Goal: Find specific page/section

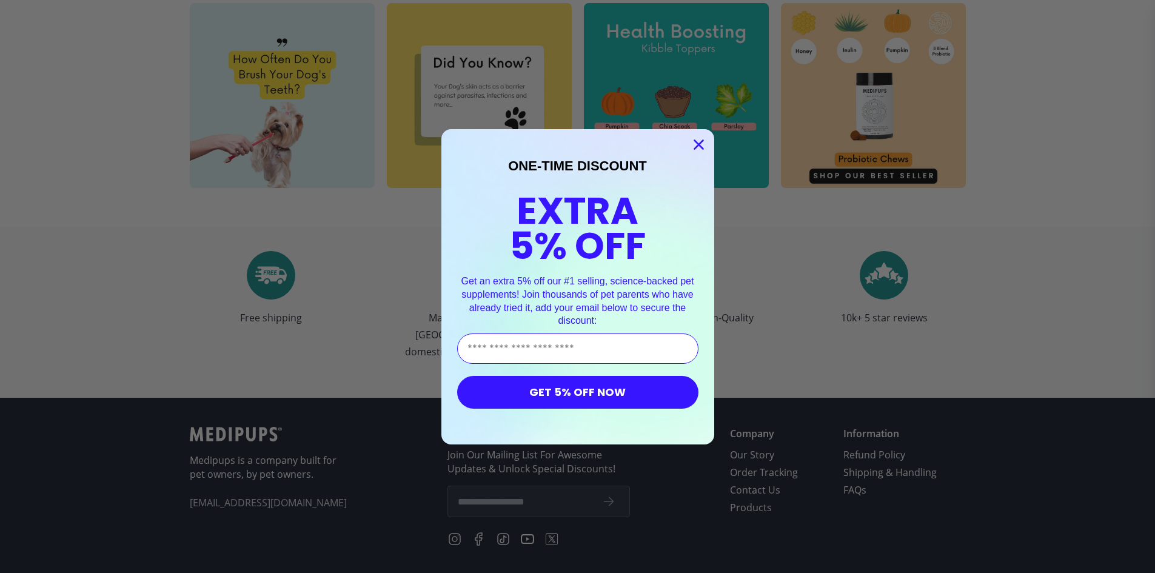
scroll to position [3362, 0]
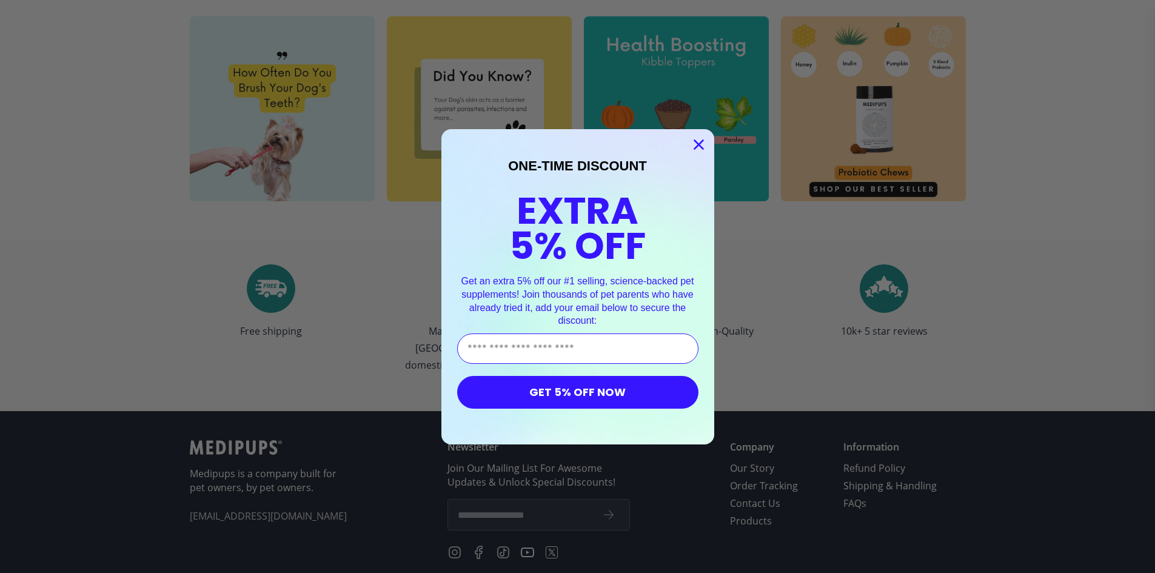
click at [701, 148] on circle "Close dialog" at bounding box center [698, 144] width 20 height 20
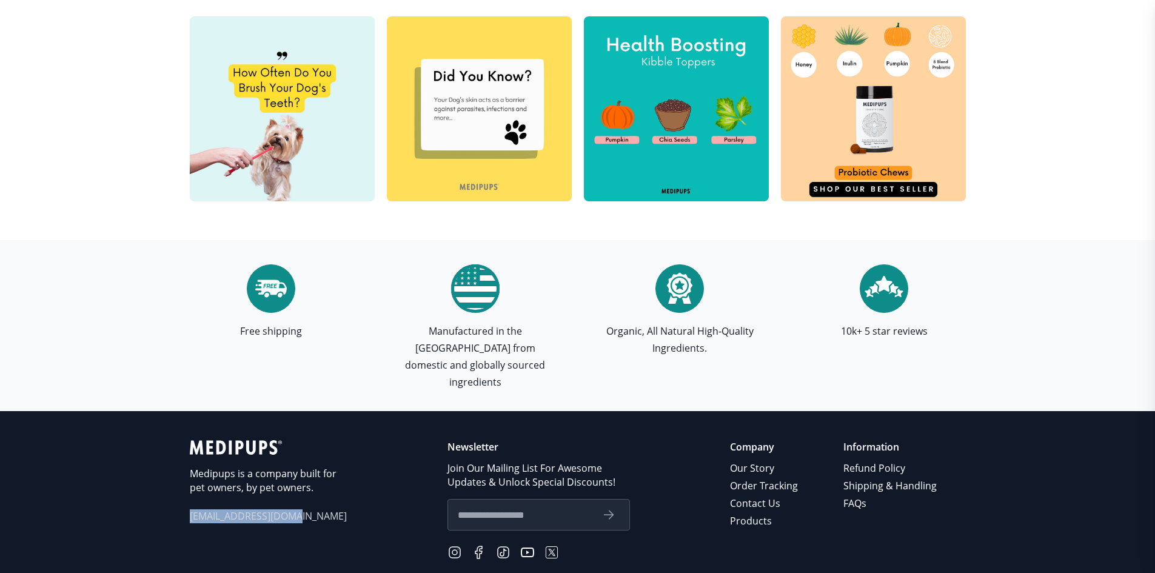
drag, startPoint x: 305, startPoint y: 503, endPoint x: 188, endPoint y: 502, distance: 117.0
click at [188, 508] on footer "Medipups is a company built for pet owners, by pet owners. [EMAIL_ADDRESS][DOMA…" at bounding box center [577, 544] width 1155 height 267
copy span "[EMAIL_ADDRESS][DOMAIN_NAME]"
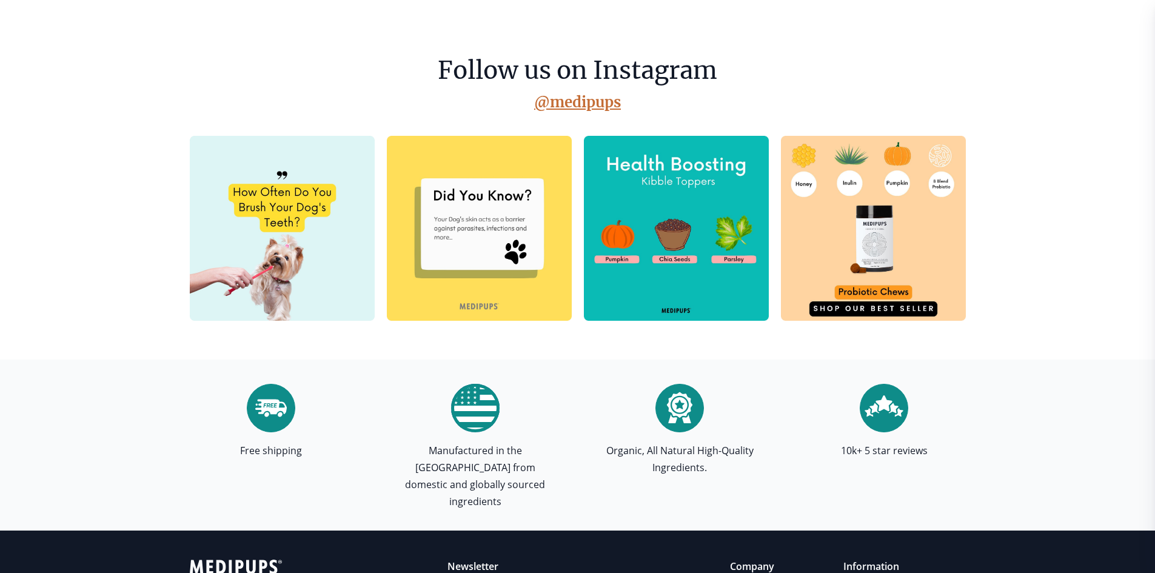
scroll to position [3451, 0]
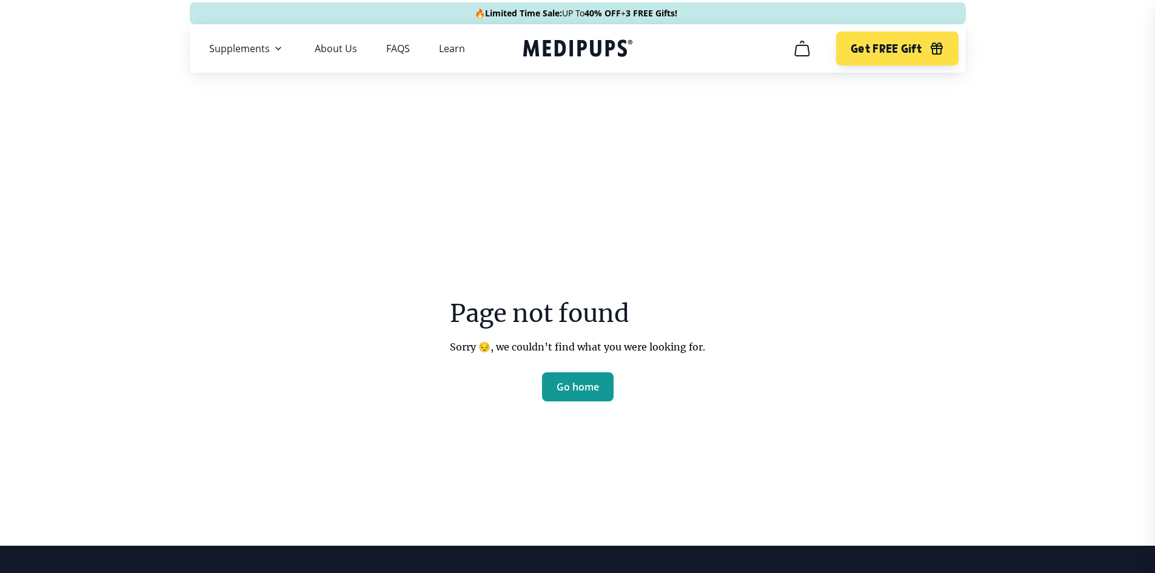
drag, startPoint x: 209, startPoint y: 554, endPoint x: 325, endPoint y: 491, distance: 131.8
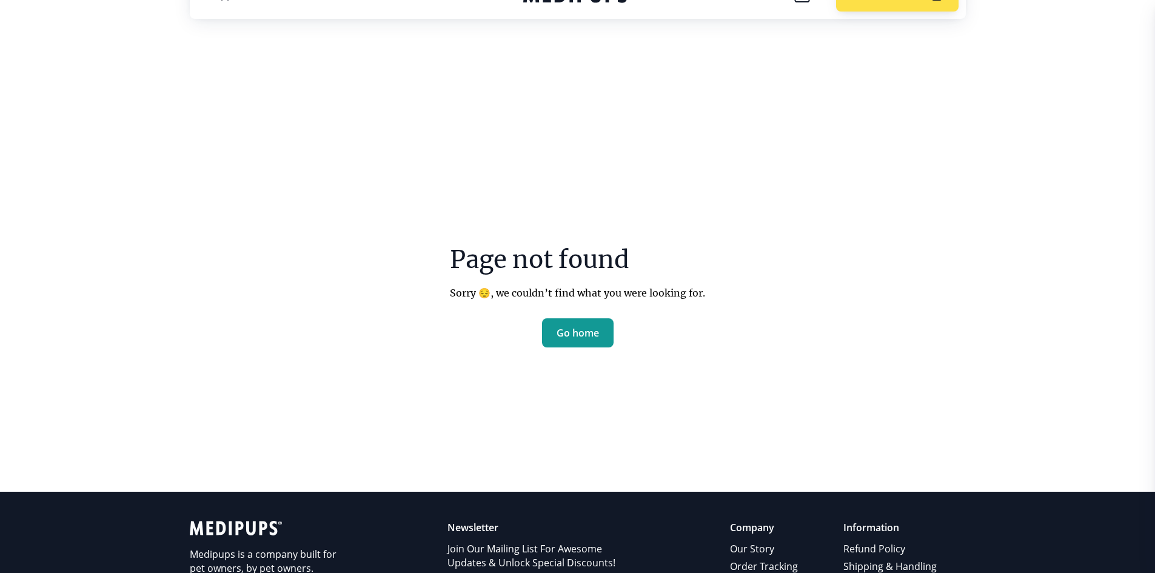
scroll to position [81, 0]
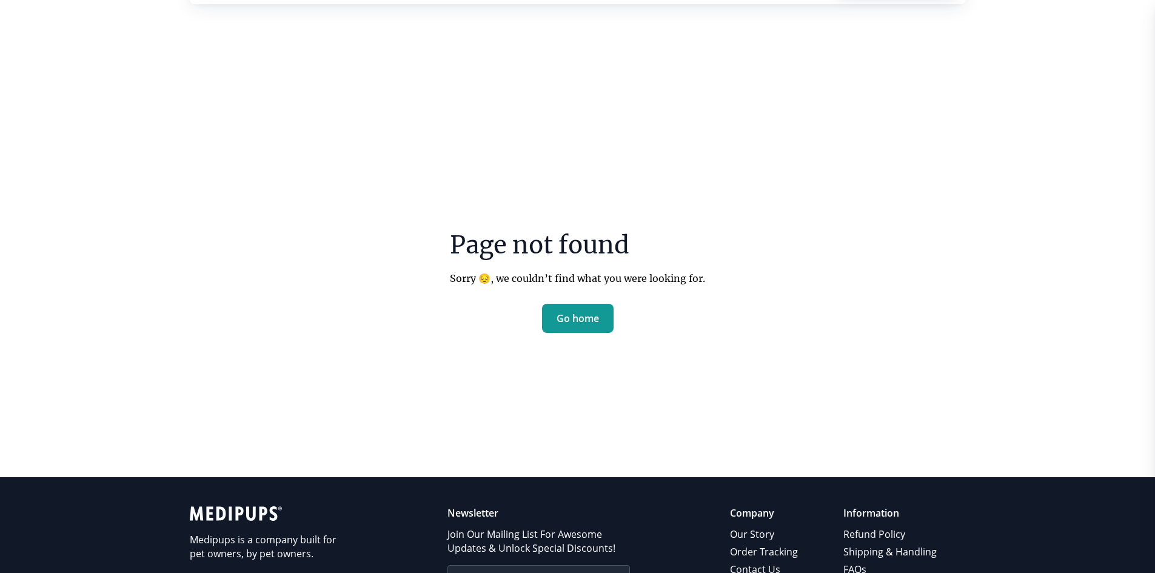
drag, startPoint x: 144, startPoint y: 222, endPoint x: 486, endPoint y: 314, distance: 354.5
click at [144, 222] on main "Page not found Sorry 😔, we couldn’t find what you were looking for. Go home" at bounding box center [577, 248] width 1155 height 458
